Goal: Find specific page/section: Find specific page/section

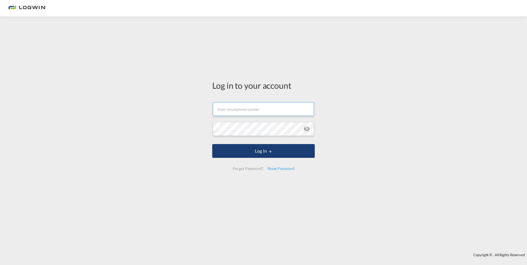
type input "[EMAIL_ADDRESS][PERSON_NAME][DOMAIN_NAME]"
click at [287, 154] on button "Log In" at bounding box center [263, 151] width 103 height 14
